Goal: Obtain resource: Obtain resource

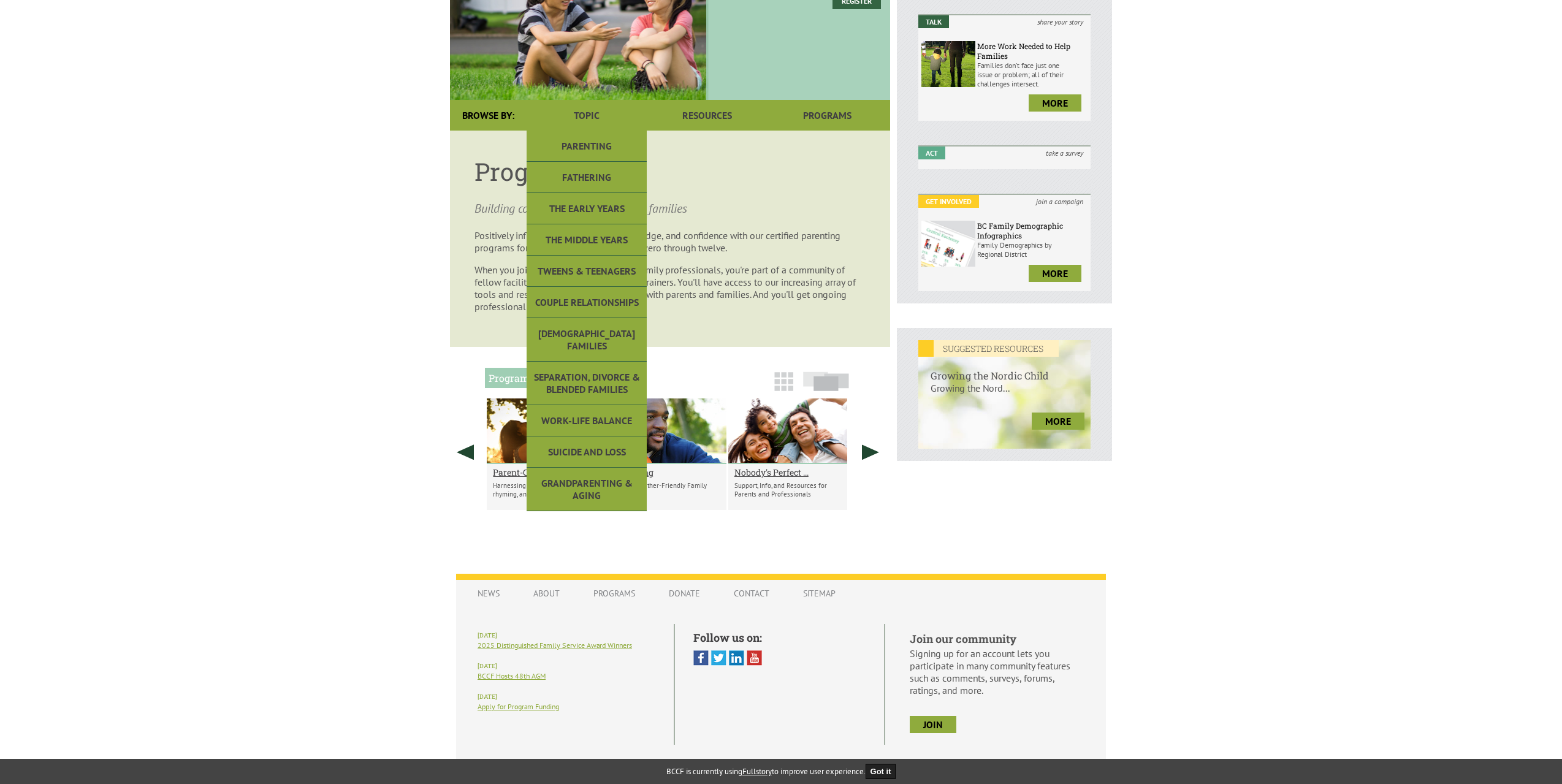
scroll to position [220, 0]
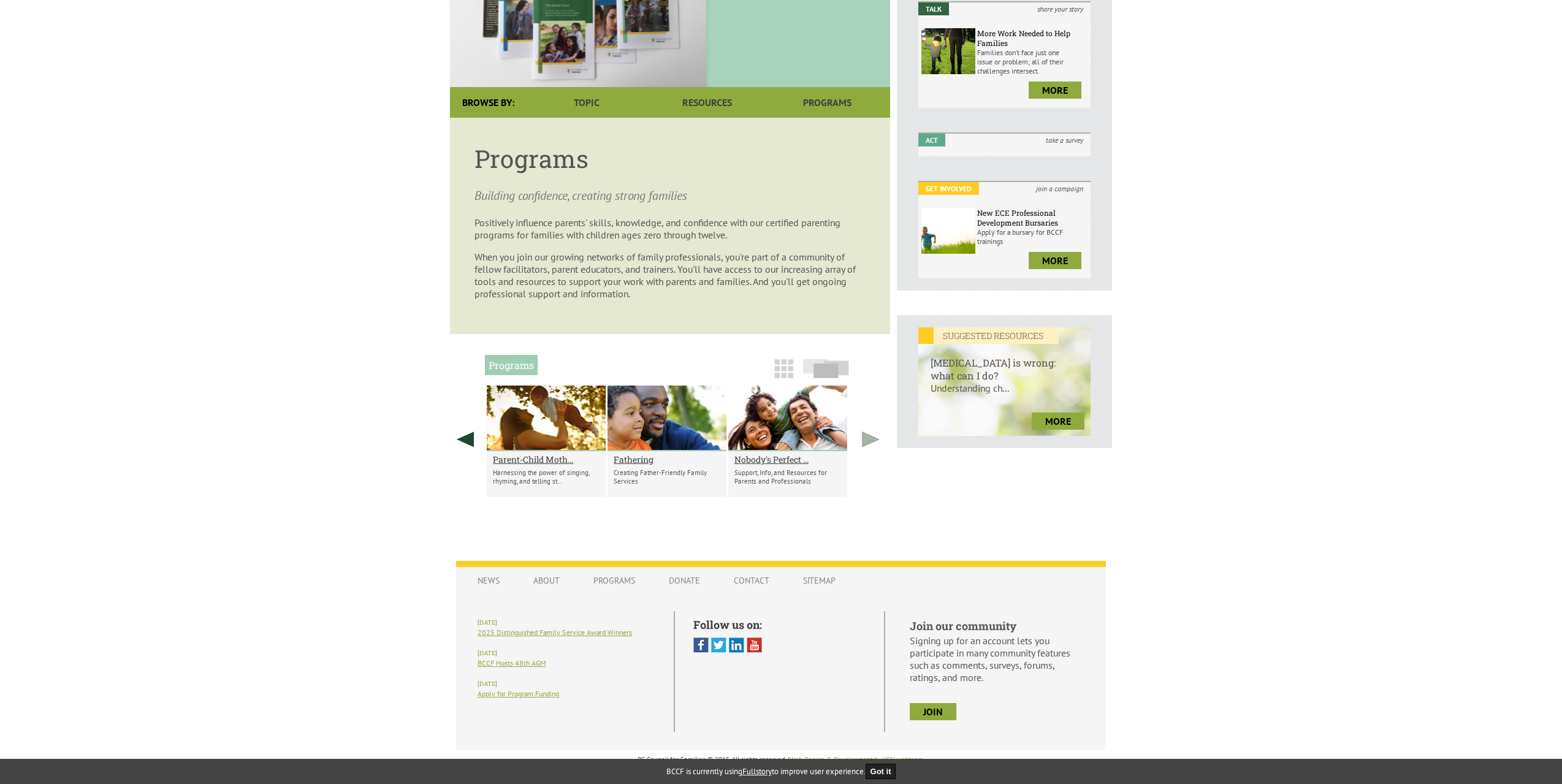
click at [865, 434] on link at bounding box center [871, 439] width 31 height 107
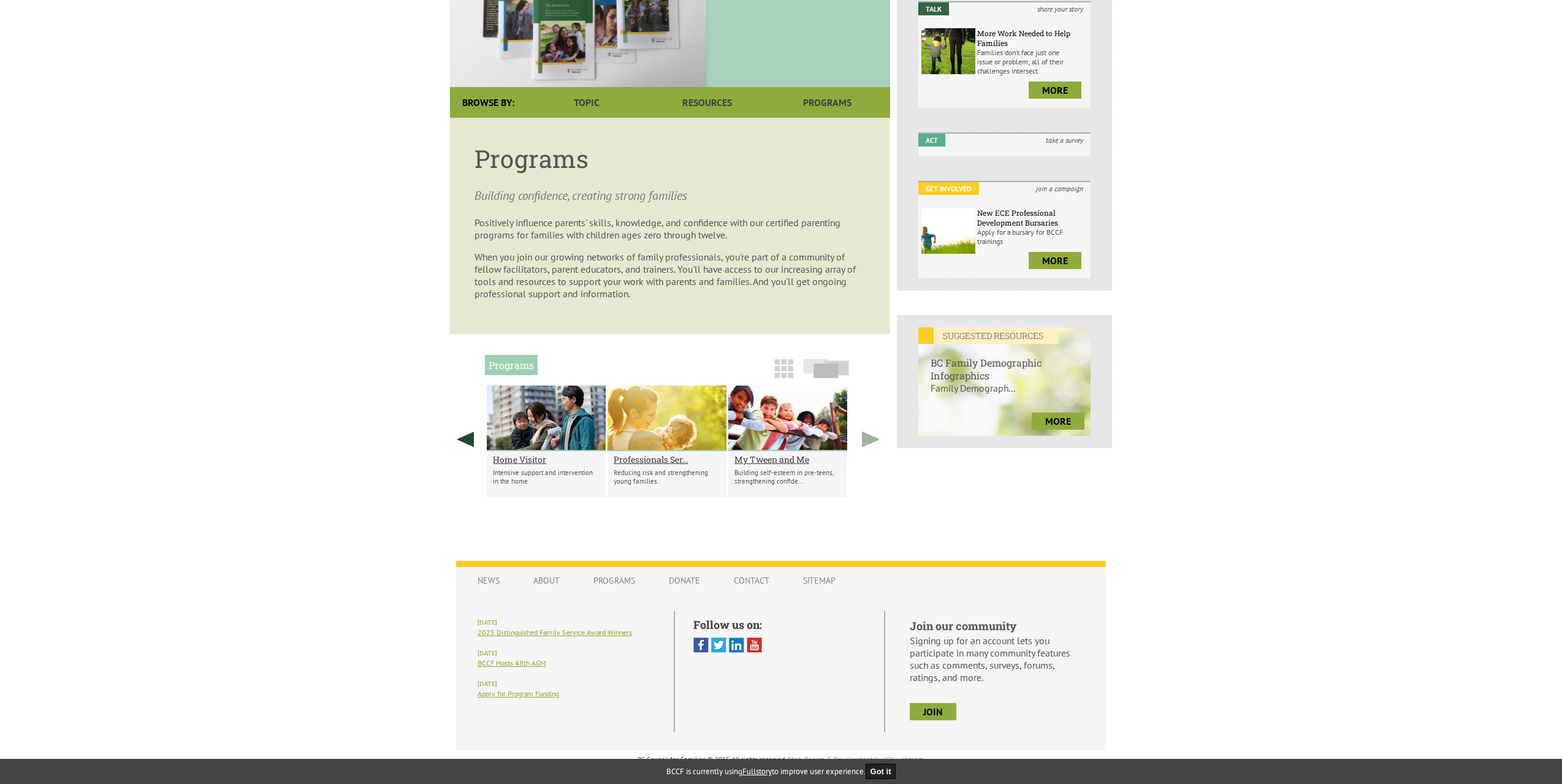
click at [865, 434] on link at bounding box center [871, 439] width 31 height 107
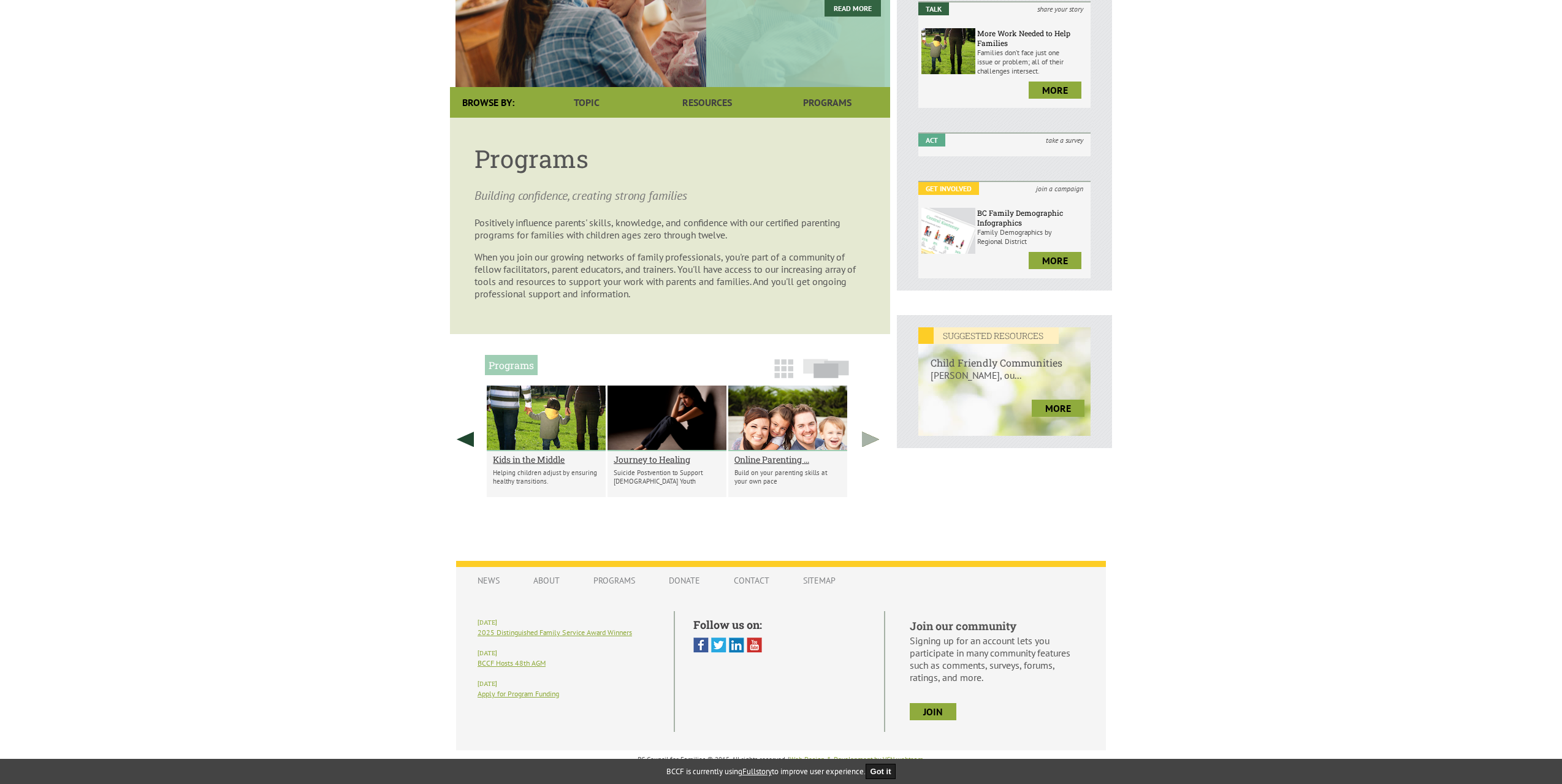
click at [862, 434] on link at bounding box center [871, 439] width 31 height 107
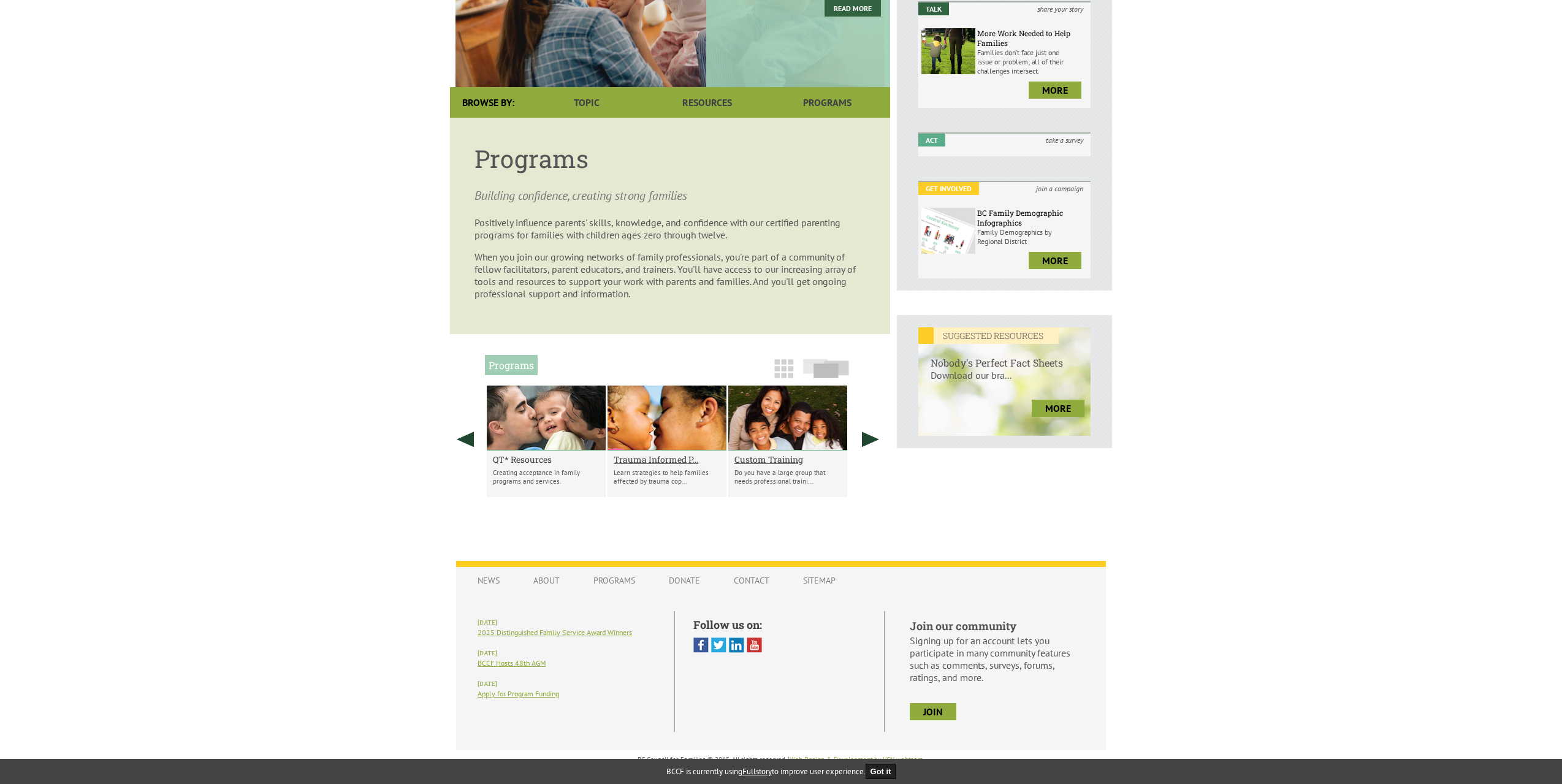
click at [531, 462] on h2 "QT* Resources" at bounding box center [546, 459] width 107 height 12
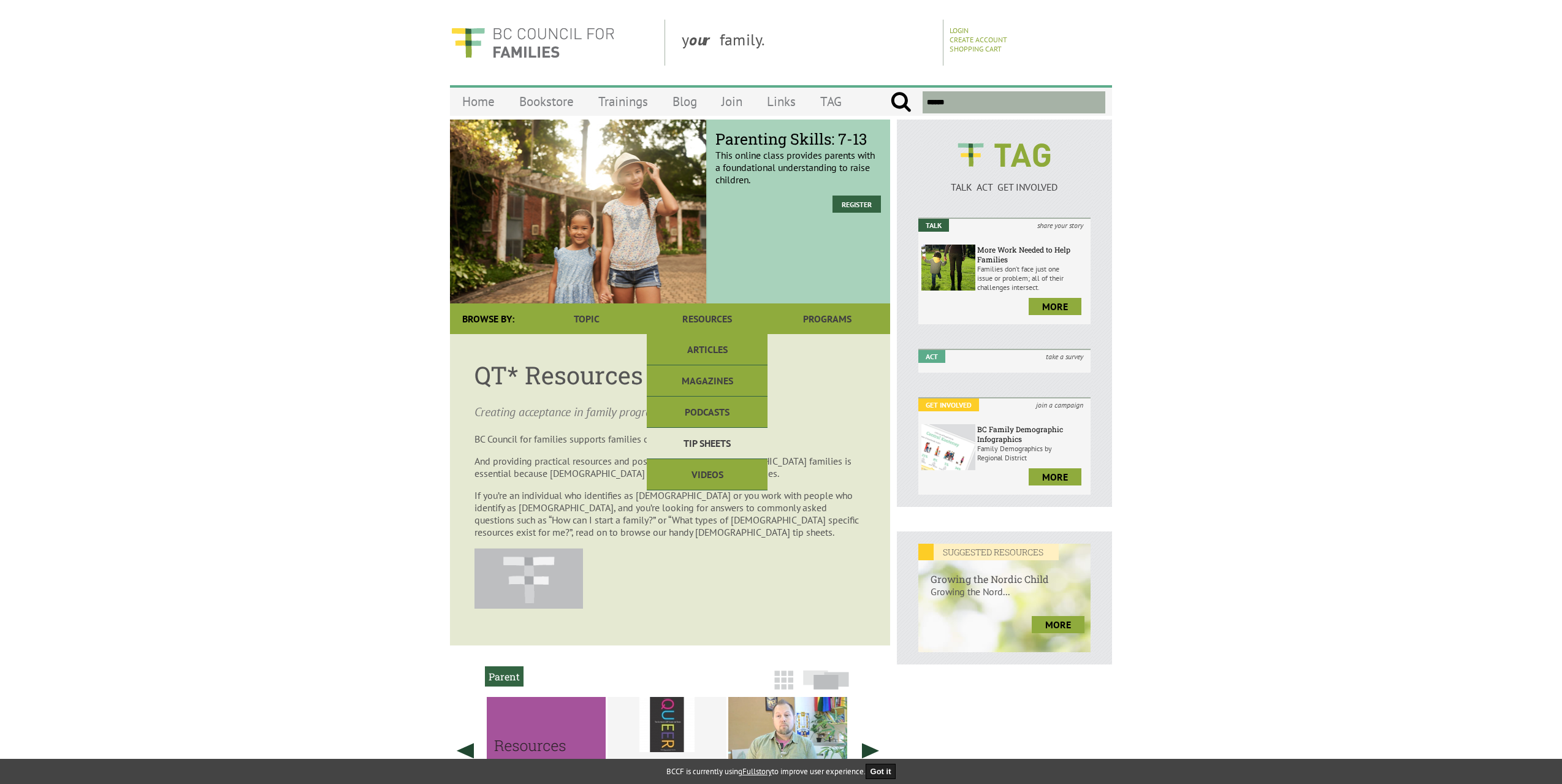
click at [716, 445] on link "Tip Sheets" at bounding box center [707, 443] width 120 height 31
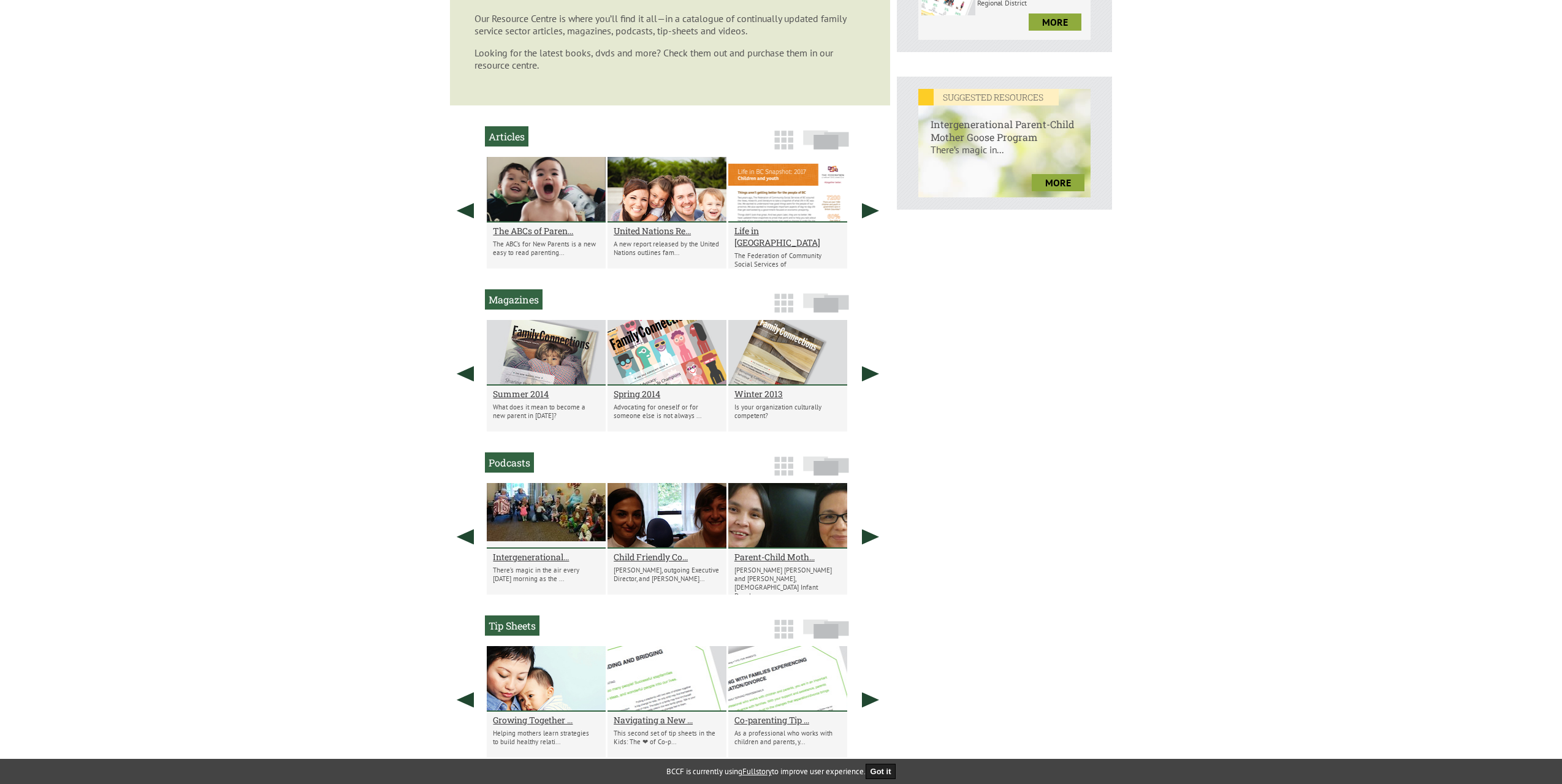
scroll to position [761, 0]
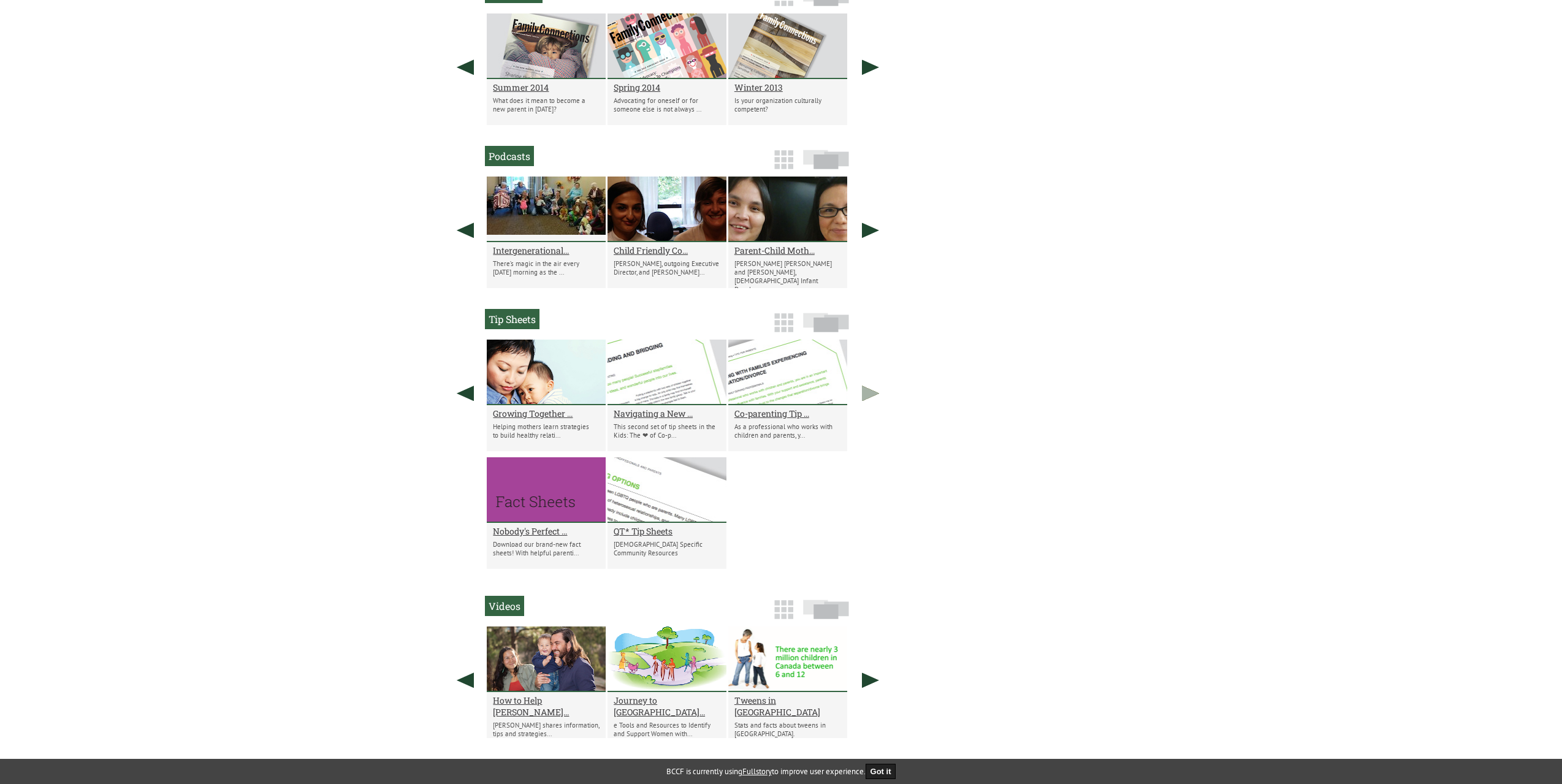
click at [875, 395] on link at bounding box center [871, 393] width 31 height 107
click at [650, 535] on h2 "QT* Tip Sheets" at bounding box center [667, 531] width 107 height 12
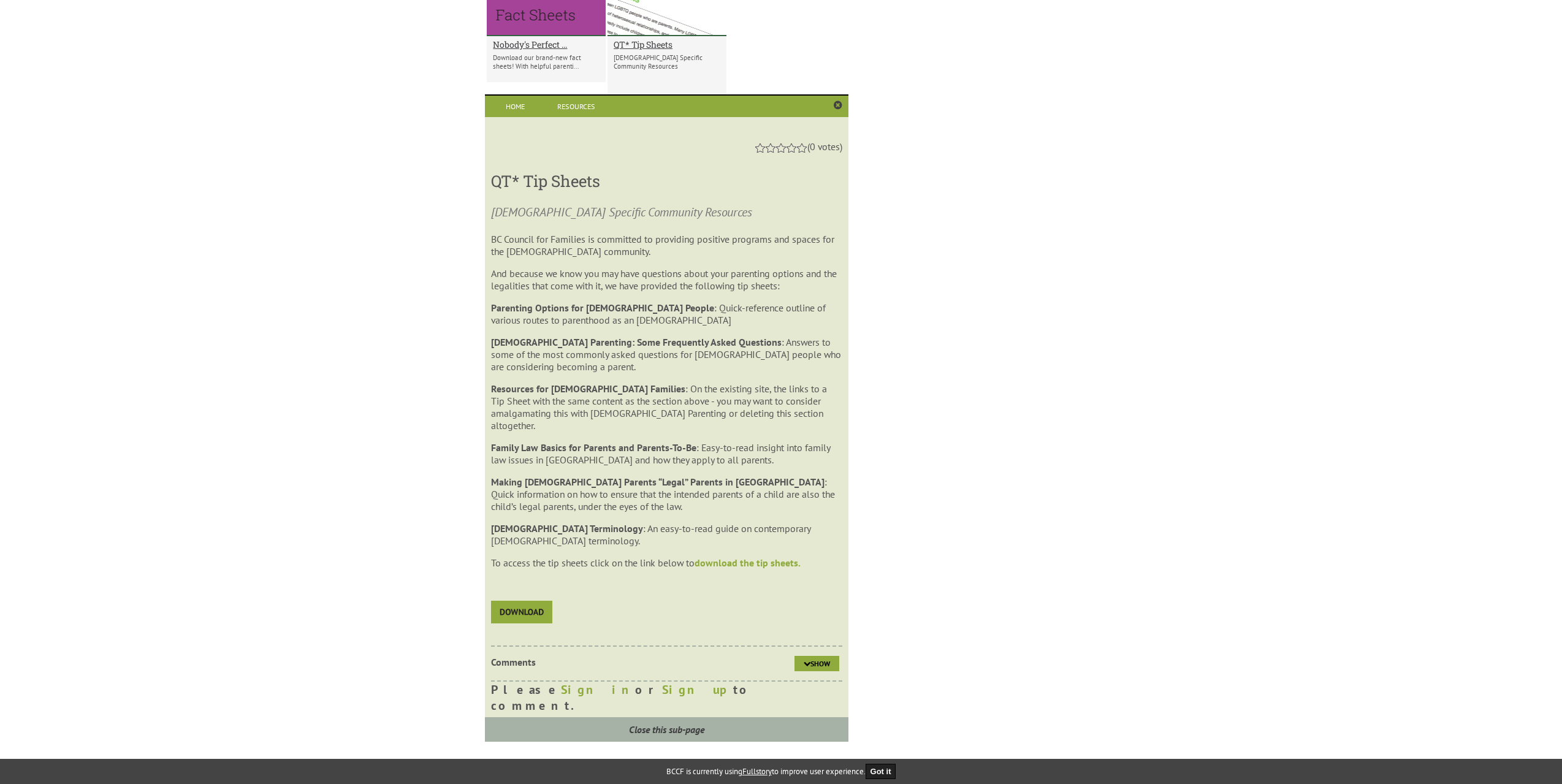
scroll to position [1006, 0]
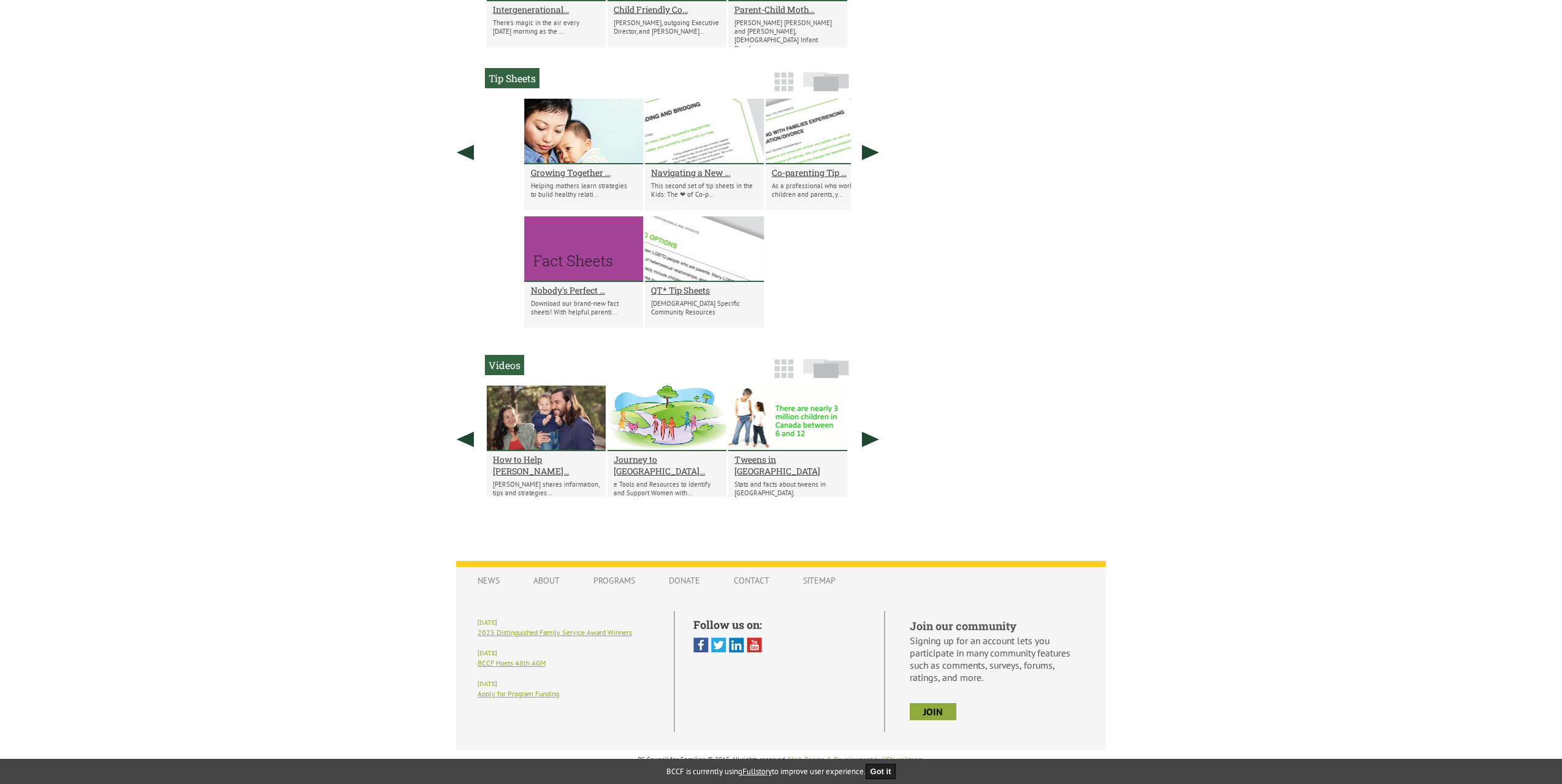
drag, startPoint x: 498, startPoint y: 231, endPoint x: 686, endPoint y: 342, distance: 218.3
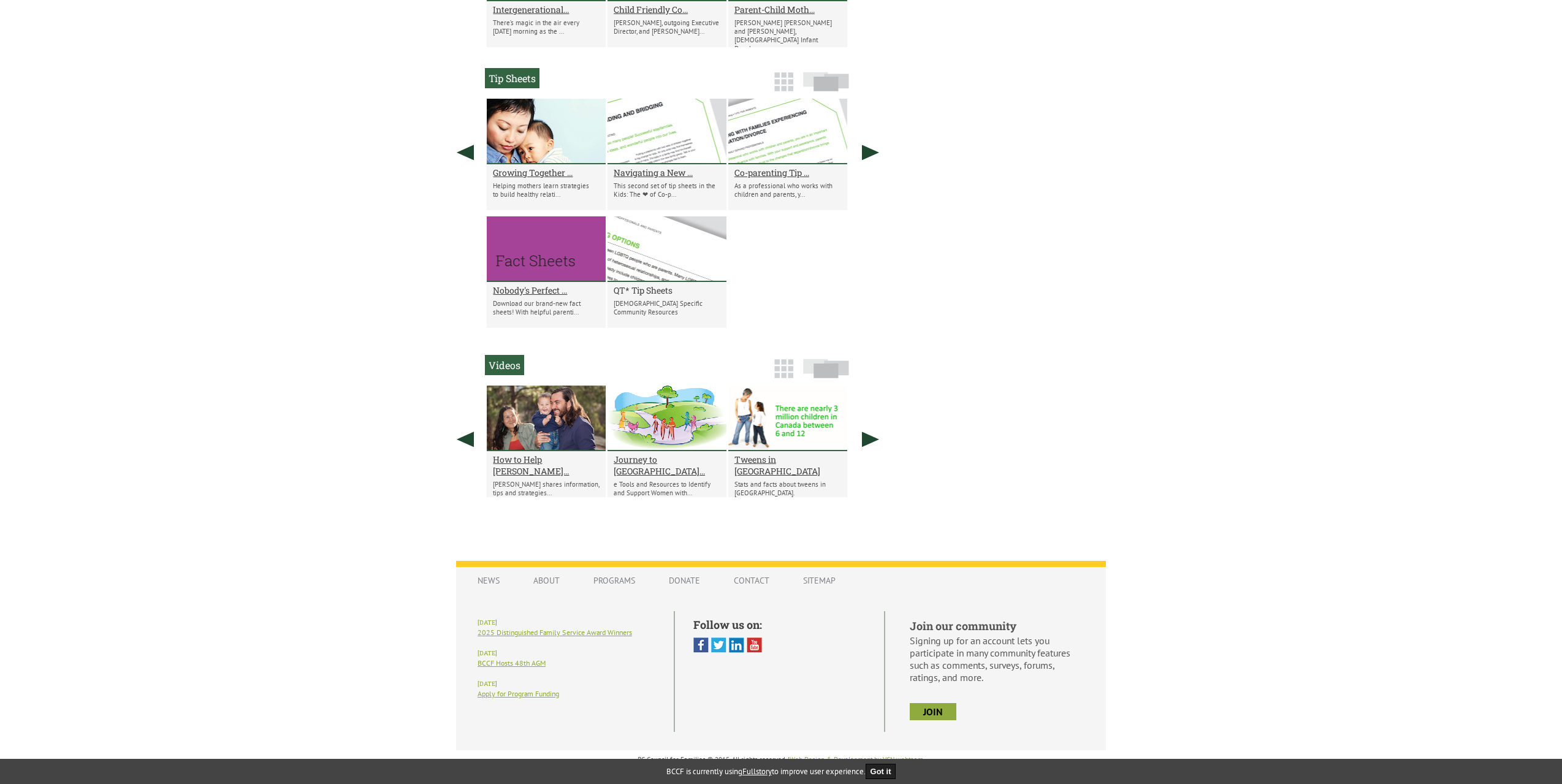
click at [656, 291] on h2 "QT* Tip Sheets" at bounding box center [667, 290] width 107 height 12
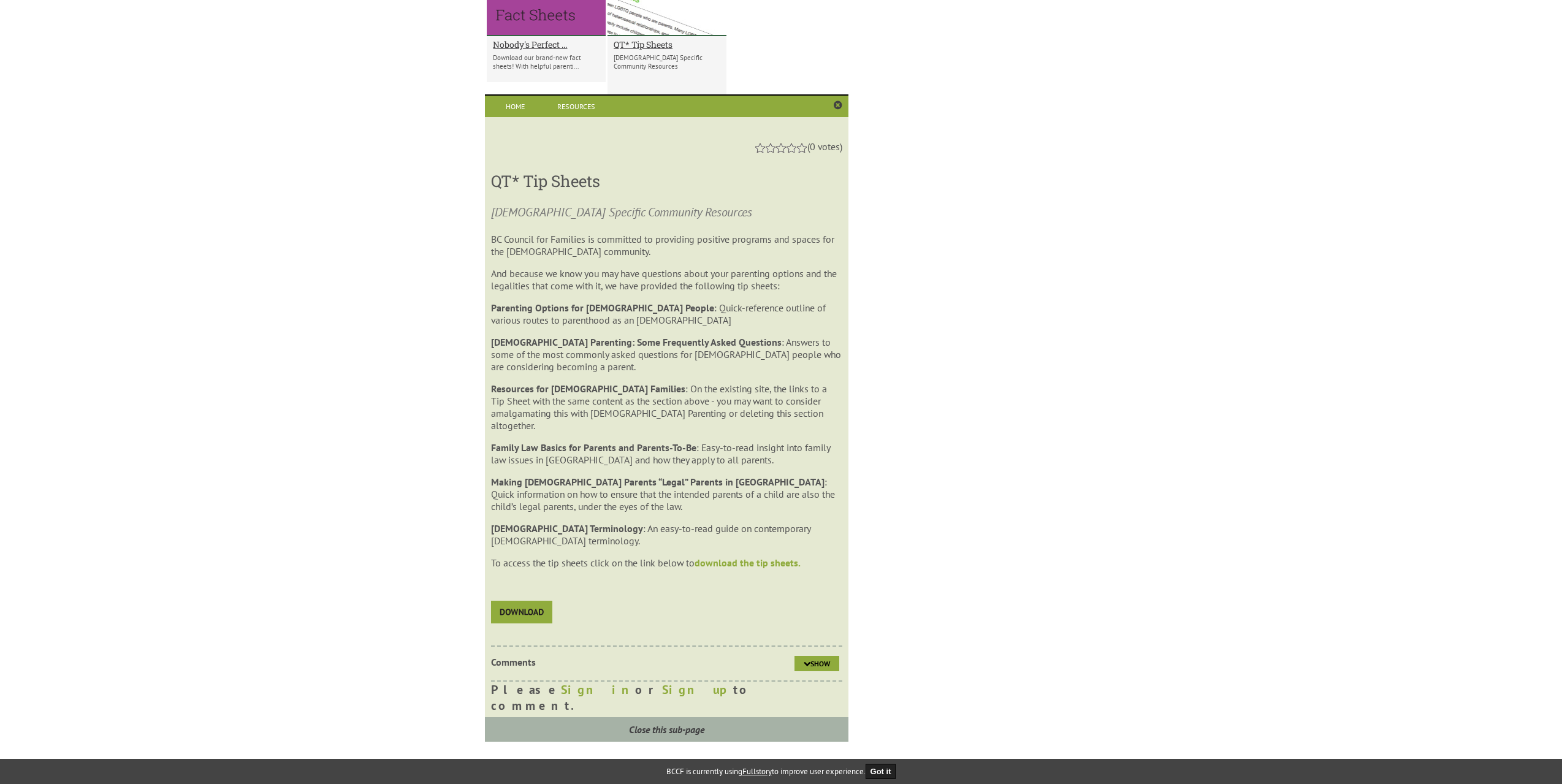
scroll to position [1248, 0]
click at [737, 556] on link "download the tip sheets." at bounding box center [747, 562] width 106 height 12
